Goal: Task Accomplishment & Management: Use online tool/utility

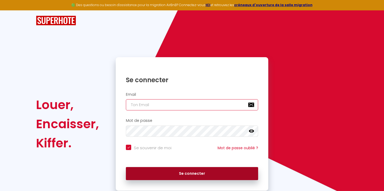
type input "[EMAIL_ADDRESS][DOMAIN_NAME]"
click at [159, 171] on button "Se connecter" at bounding box center [192, 173] width 132 height 13
checkbox input "true"
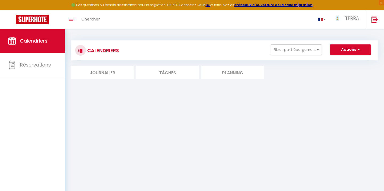
click at [251, 75] on li "Planning" at bounding box center [232, 72] width 62 height 13
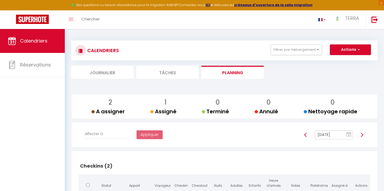
click at [322, 137] on input "[DATE]" at bounding box center [334, 135] width 38 height 9
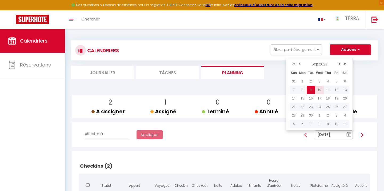
click at [319, 92] on td "10" at bounding box center [319, 90] width 9 height 9
type input "[DATE]"
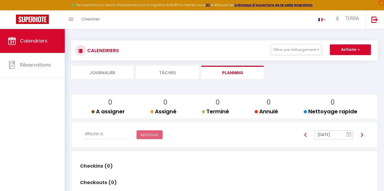
scroll to position [29, 0]
